Goal: Check status: Check status

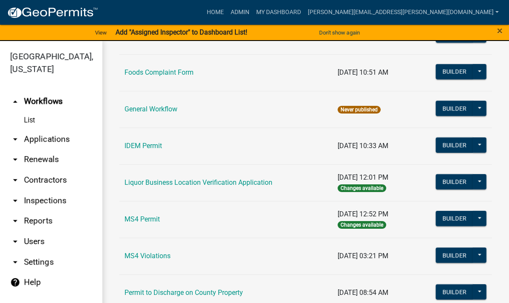
scroll to position [593, 0]
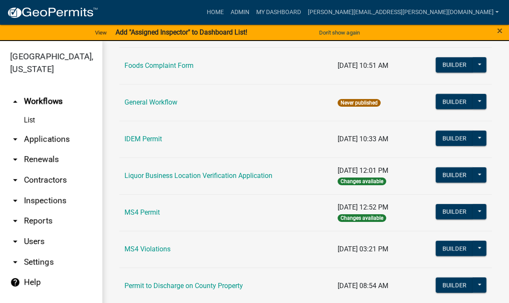
click at [145, 135] on link "IDEM Permit" at bounding box center [144, 139] width 38 height 8
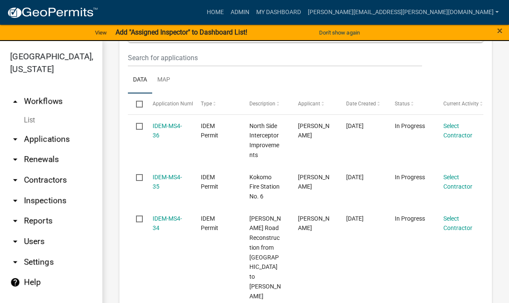
scroll to position [661, 0]
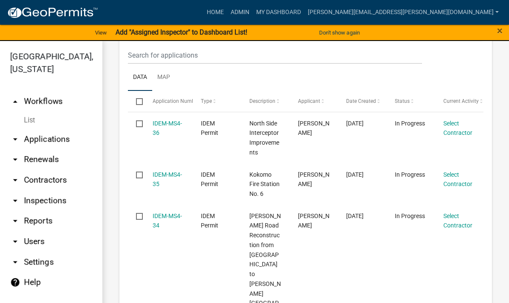
click at [162, 171] on link "IDEM-MS4-35" at bounding box center [167, 179] width 29 height 17
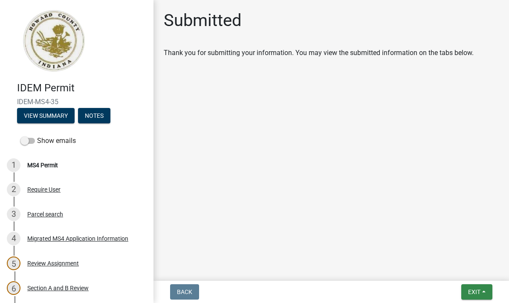
click at [472, 291] on span "Exit" at bounding box center [474, 291] width 12 height 7
click at [446, 247] on button "Save" at bounding box center [459, 249] width 68 height 20
click at [29, 138] on span at bounding box center [27, 141] width 15 height 6
click at [37, 136] on input "Show emails" at bounding box center [37, 136] width 0 height 0
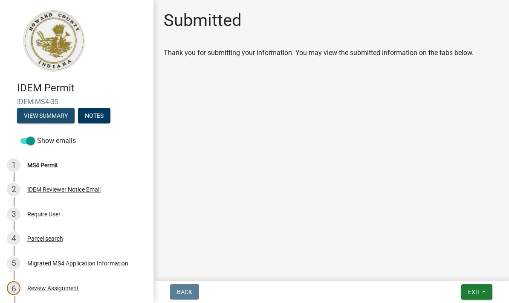
click at [49, 114] on button "View Summary" at bounding box center [46, 115] width 58 height 15
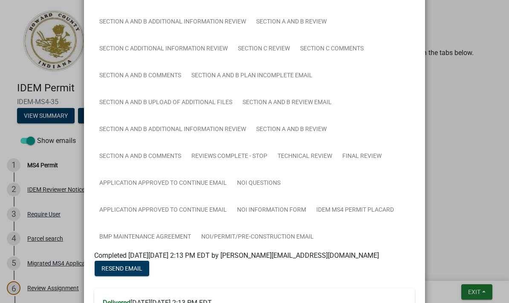
scroll to position [181, 0]
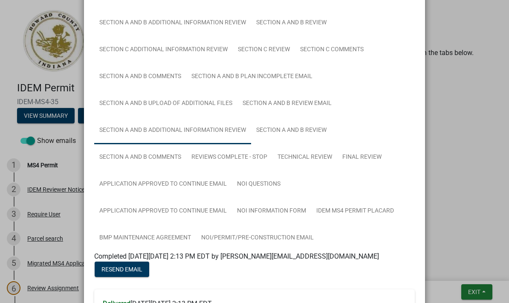
click at [202, 128] on link "Section A and B Additional Information Review" at bounding box center [172, 130] width 157 height 27
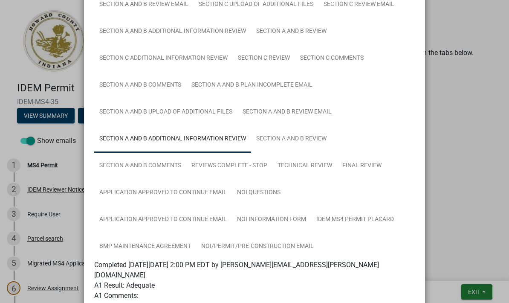
scroll to position [172, 0]
click at [320, 167] on link "Technical Review" at bounding box center [305, 166] width 65 height 27
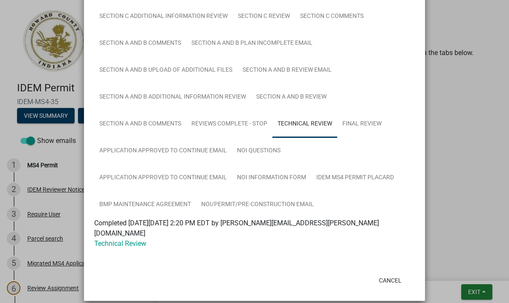
scroll to position [214, 0]
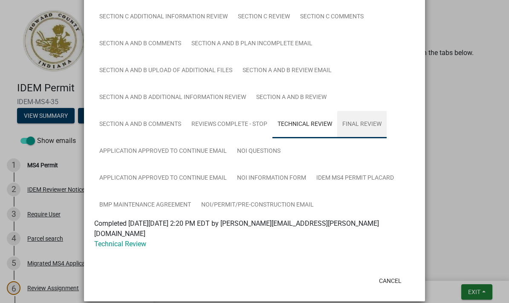
click at [374, 128] on link "Final Review" at bounding box center [361, 124] width 49 height 27
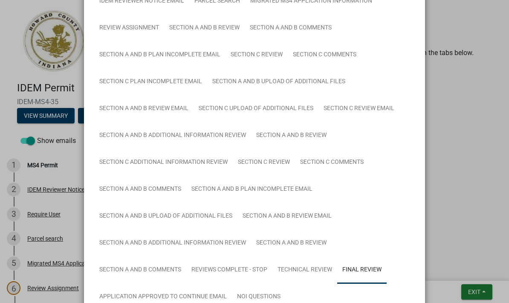
scroll to position [68, 0]
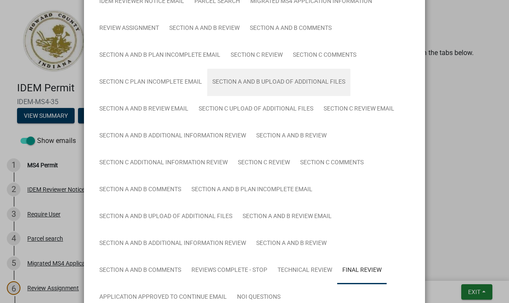
click at [327, 77] on link "Section A and B Upload of Additional Files" at bounding box center [278, 82] width 143 height 27
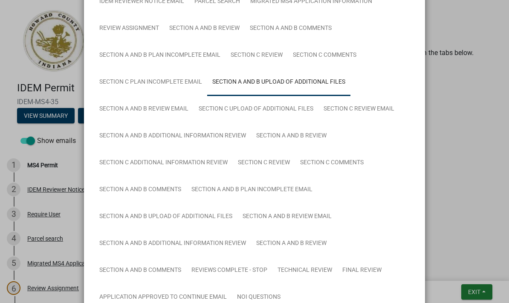
click at [319, 87] on link "Section A and B Upload of Additional Files" at bounding box center [278, 82] width 143 height 27
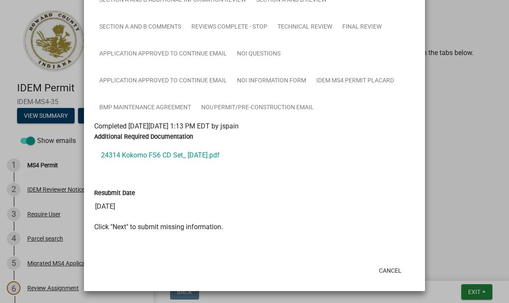
scroll to position [311, 0]
click at [208, 153] on link "24314 Kokomo FS6 CD Set_ [DATE].pdf" at bounding box center [254, 155] width 321 height 20
